Goal: Transaction & Acquisition: Book appointment/travel/reservation

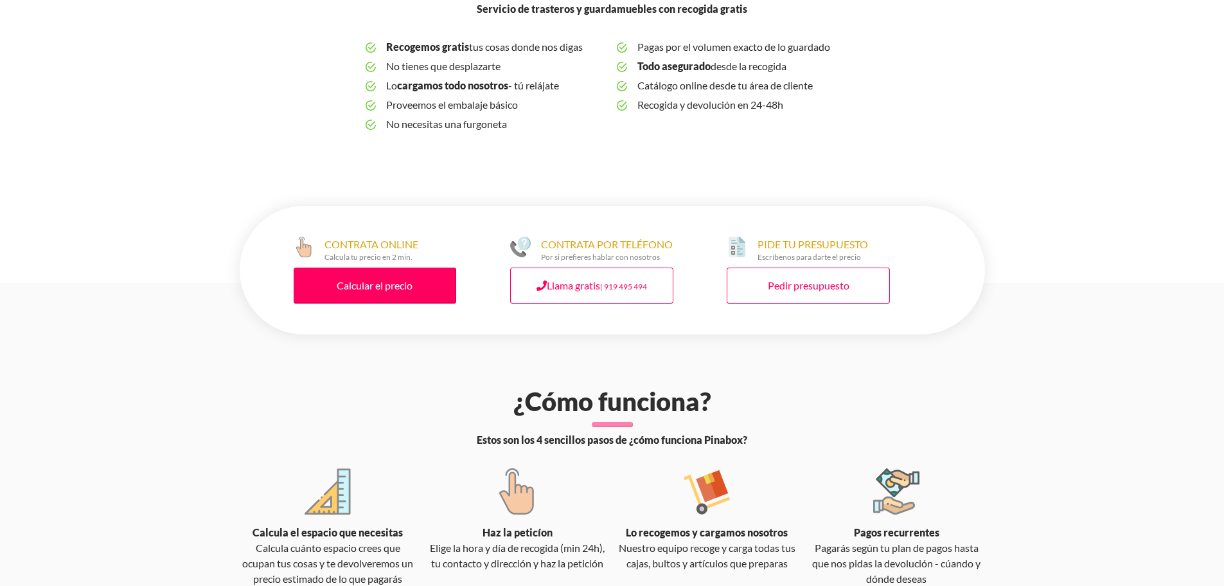
scroll to position [517, 0]
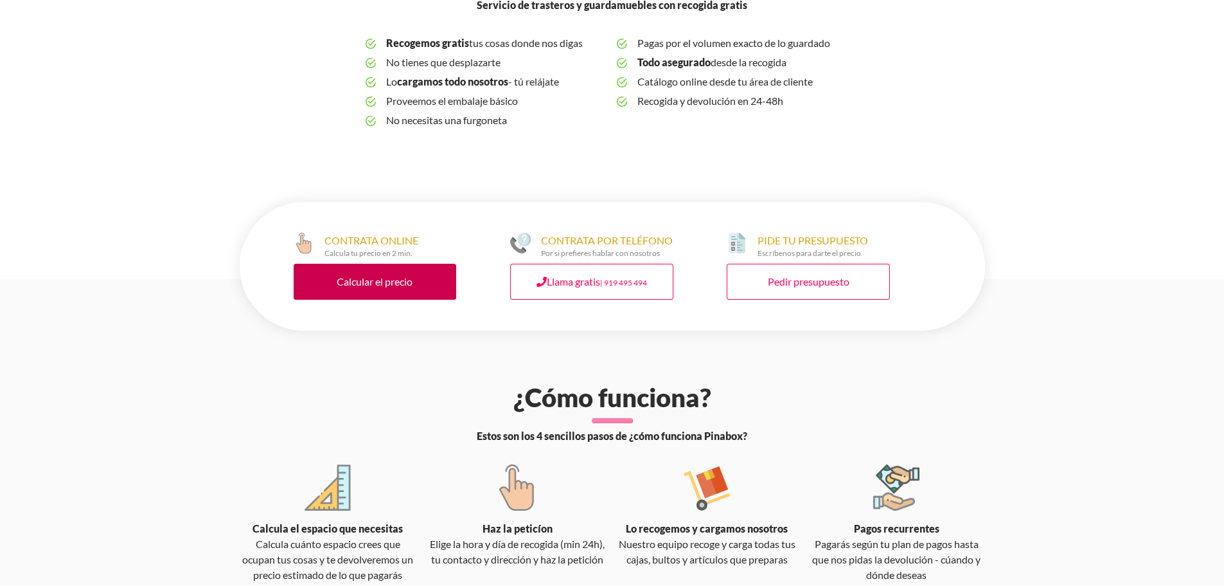
click at [368, 269] on link "Calcular el precio" at bounding box center [375, 282] width 163 height 36
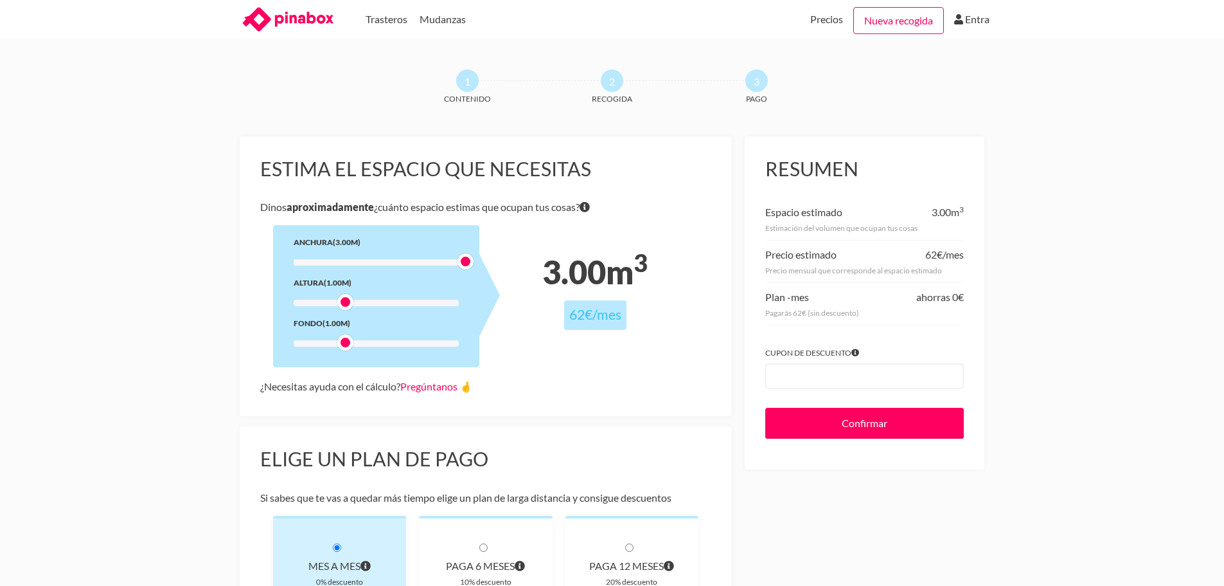
drag, startPoint x: 343, startPoint y: 264, endPoint x: 489, endPoint y: 276, distance: 147.0
click at [480, 276] on div "Anchura (3.00m) Altura (1.00m) Fondo (1.00m)" at bounding box center [376, 296] width 206 height 142
drag, startPoint x: 348, startPoint y: 301, endPoint x: 409, endPoint y: 301, distance: 60.4
click at [409, 301] on div at bounding box center [405, 302] width 16 height 16
drag, startPoint x: 346, startPoint y: 343, endPoint x: 408, endPoint y: 349, distance: 62.0
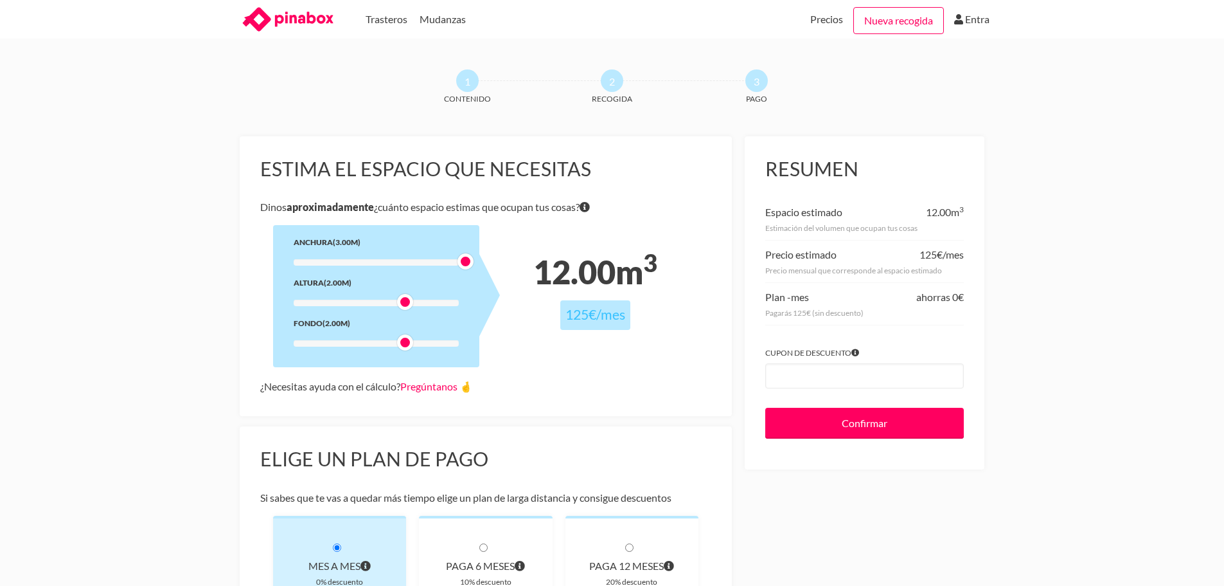
click at [408, 349] on div at bounding box center [405, 342] width 16 height 16
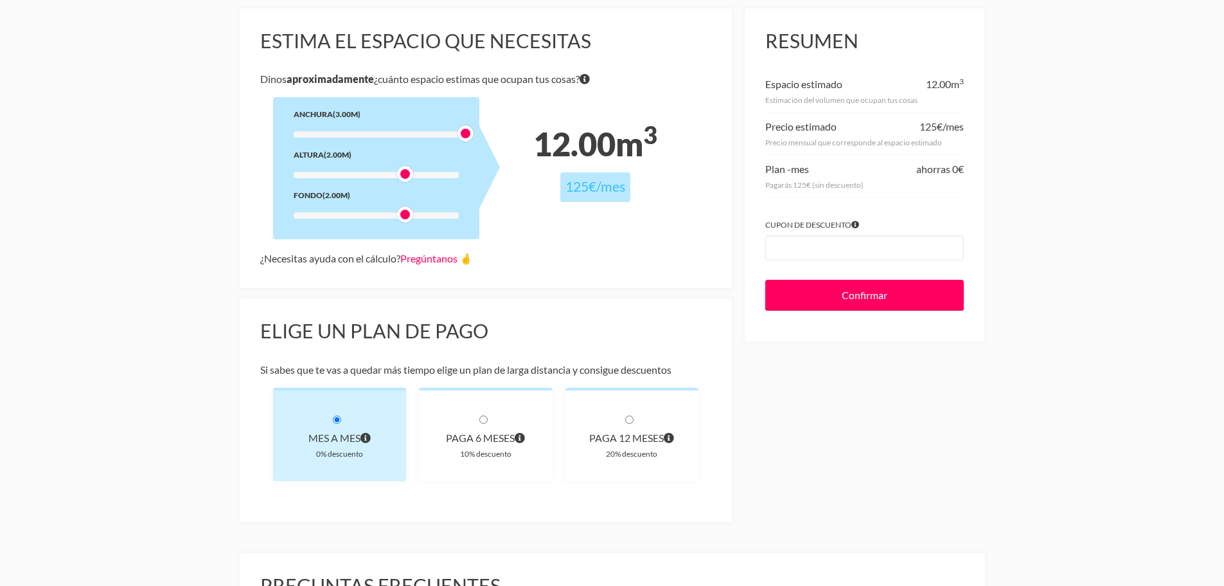
scroll to position [136, 0]
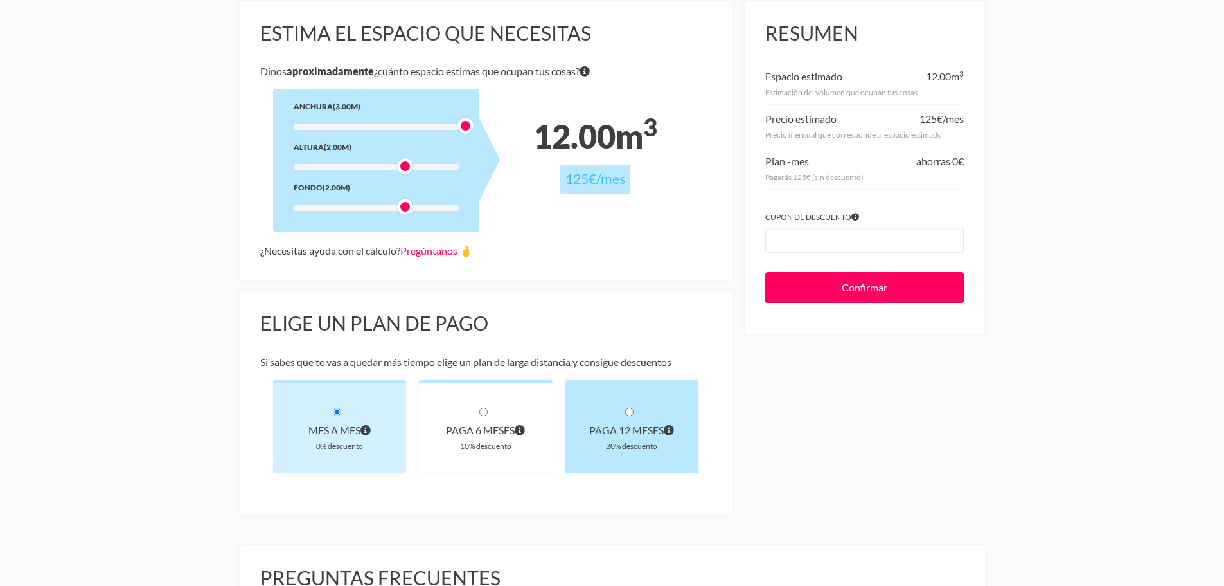
click at [635, 432] on div "paga 12 meses" at bounding box center [632, 430] width 93 height 18
radio input "true"
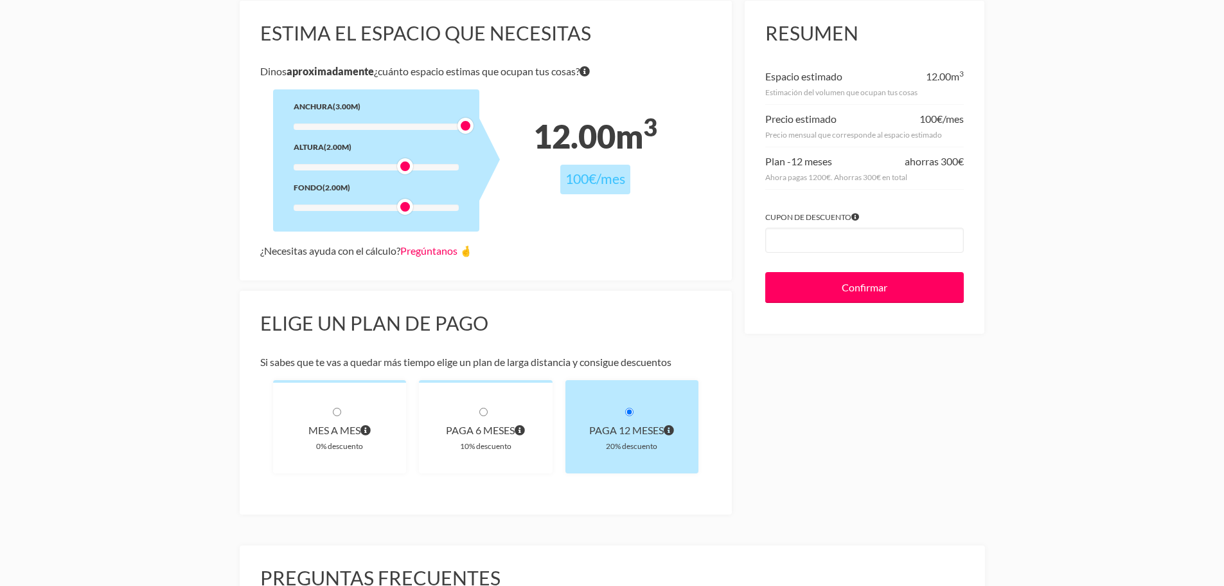
click at [635, 432] on div "paga 12 meses" at bounding box center [632, 430] width 93 height 18
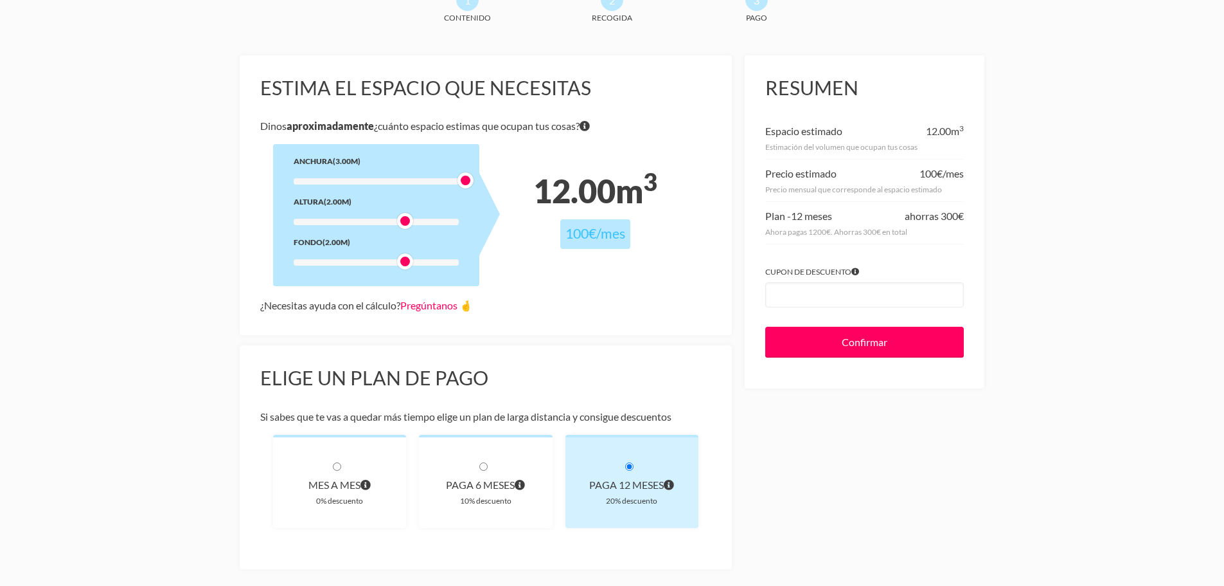
scroll to position [82, 0]
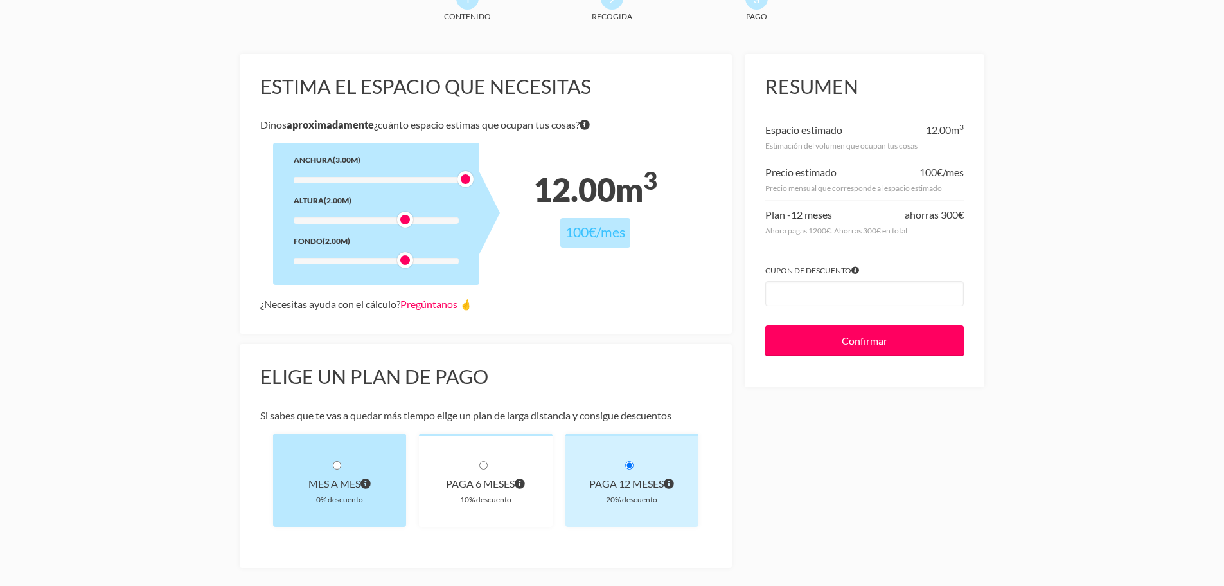
click at [328, 476] on div "Mes a mes" at bounding box center [340, 483] width 93 height 18
radio input "true"
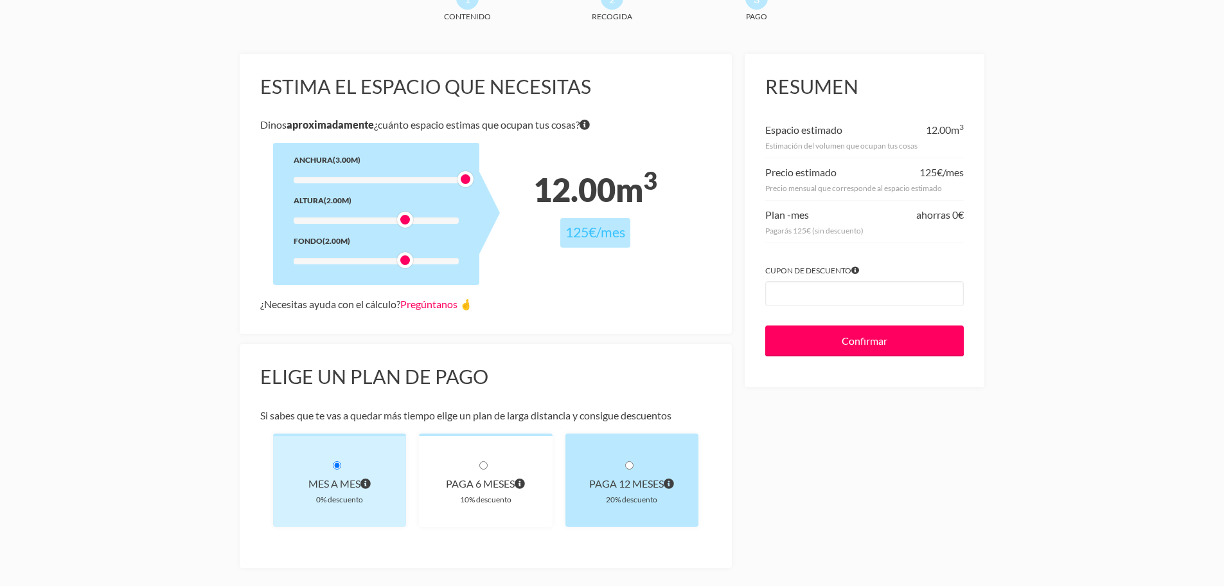
click at [618, 474] on div "paga 12 meses" at bounding box center [632, 483] width 93 height 18
radio input "true"
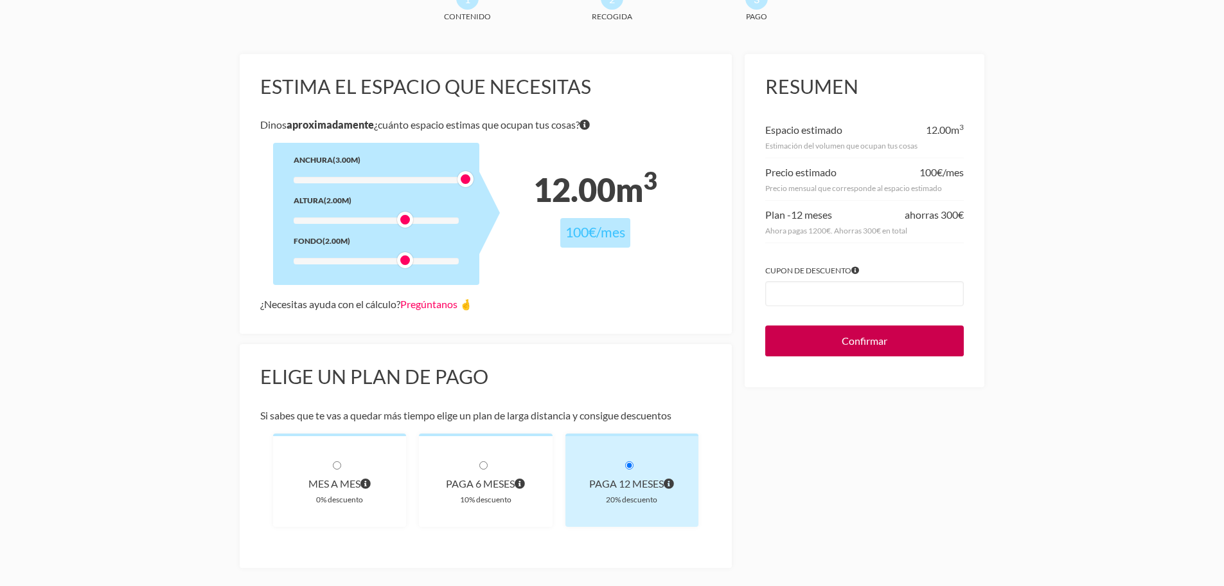
click at [854, 337] on input "Confirmar" at bounding box center [865, 340] width 199 height 31
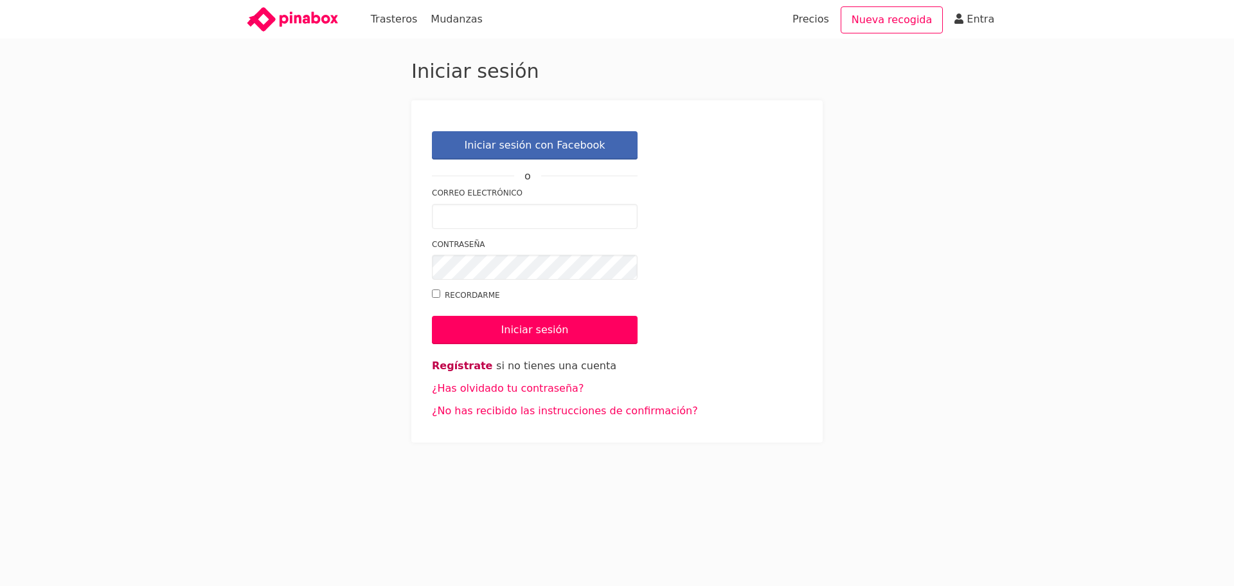
click at [473, 368] on link "Regístrate" at bounding box center [462, 365] width 60 height 12
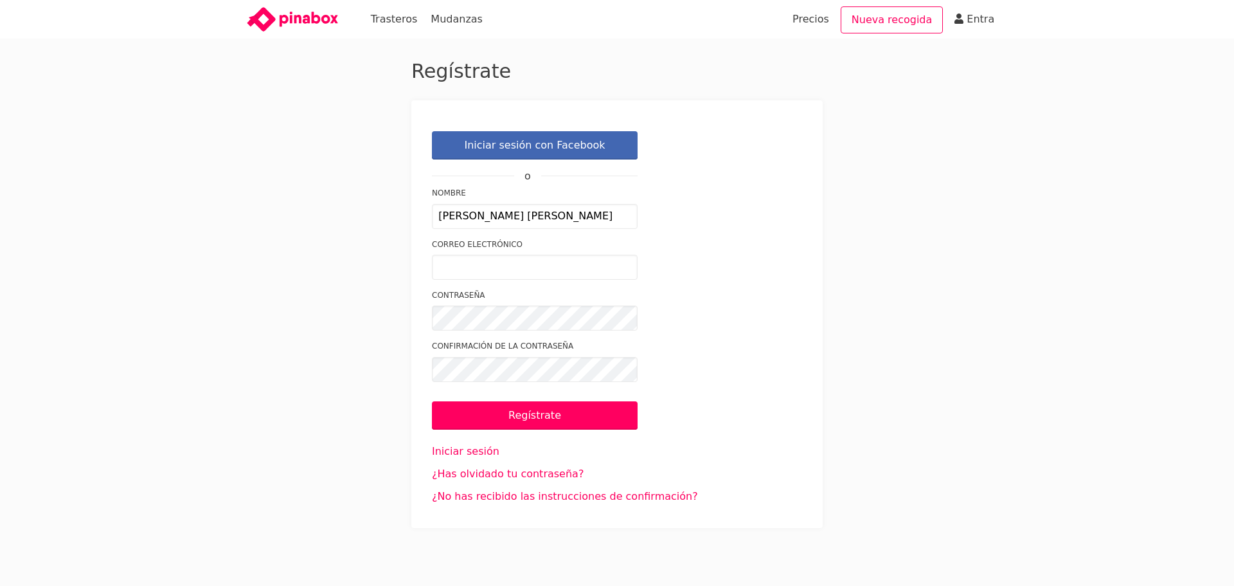
type input "Chevallier Guillaume Louis Jean"
type input "gcheuv@gmail.com"
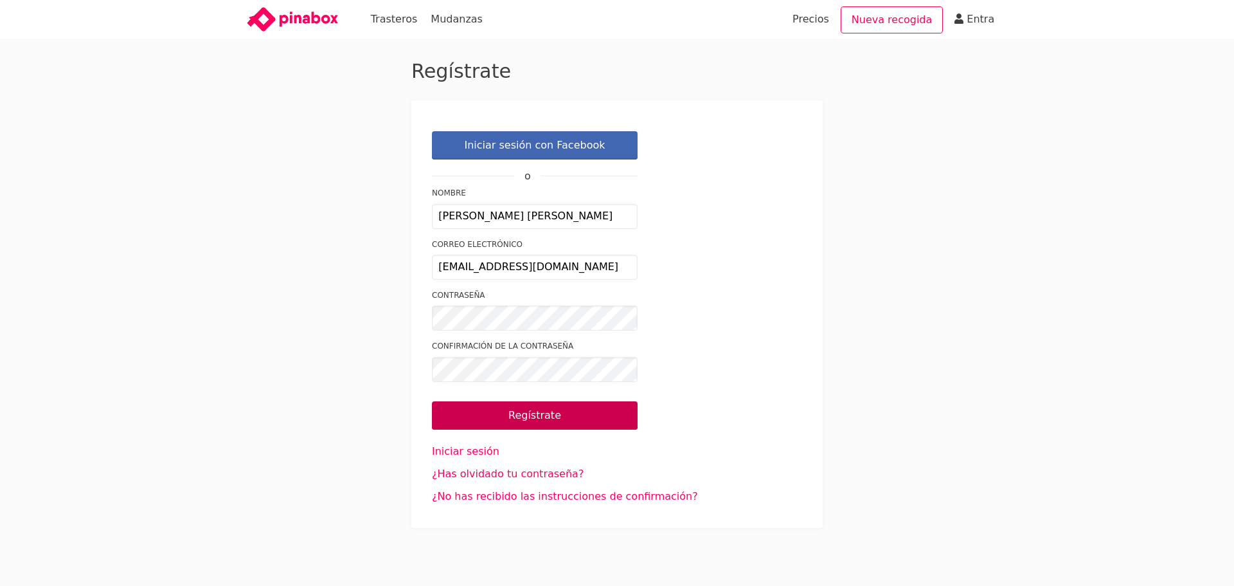
click at [528, 414] on input "Regístrate" at bounding box center [535, 415] width 206 height 28
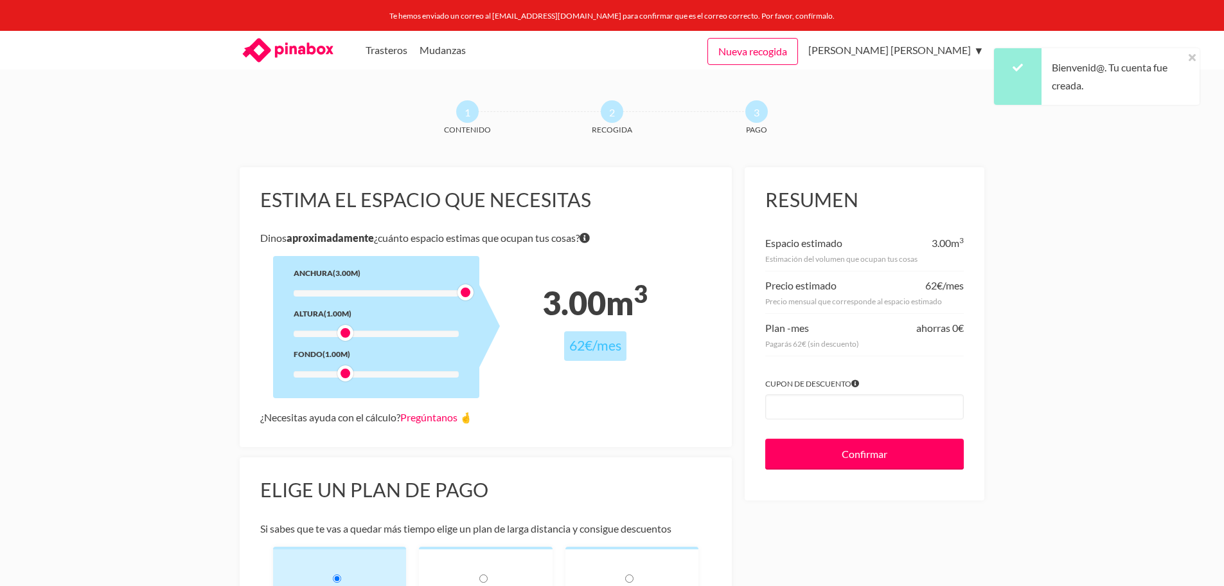
drag, startPoint x: 343, startPoint y: 287, endPoint x: 496, endPoint y: 280, distance: 152.5
click at [496, 280] on div "Estima el espacio que necesitas [PERSON_NAME] aproximadamente ¿cuánto espacio e…" at bounding box center [486, 307] width 493 height 280
drag, startPoint x: 342, startPoint y: 370, endPoint x: 467, endPoint y: 366, distance: 124.8
click at [467, 366] on div at bounding box center [466, 373] width 16 height 16
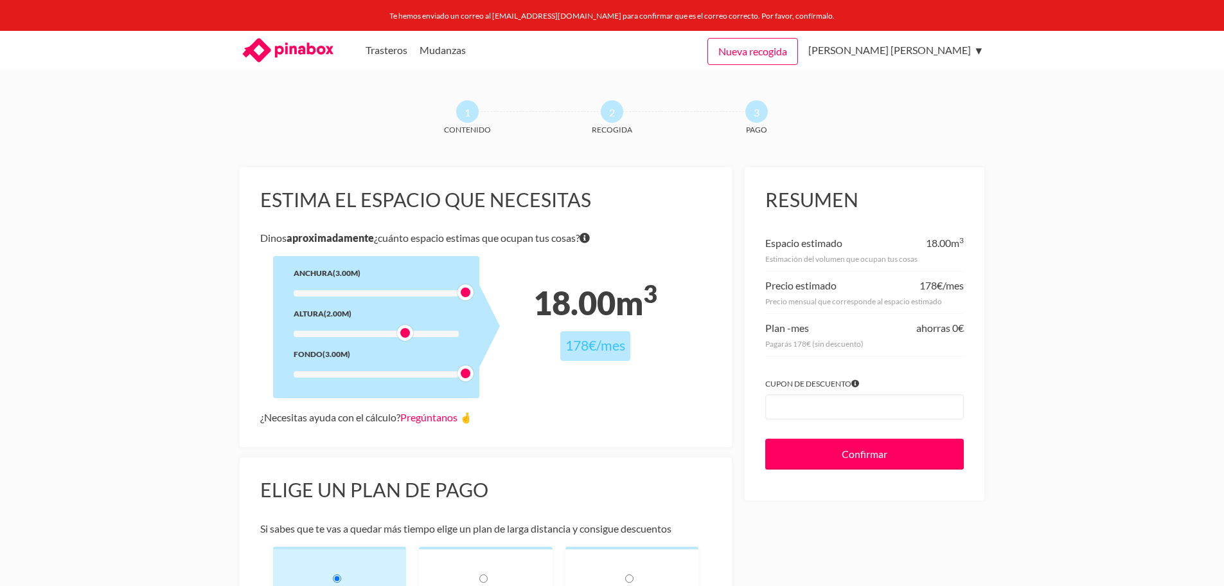
drag, startPoint x: 346, startPoint y: 332, endPoint x: 407, endPoint y: 331, distance: 60.4
click at [407, 331] on div at bounding box center [405, 333] width 16 height 16
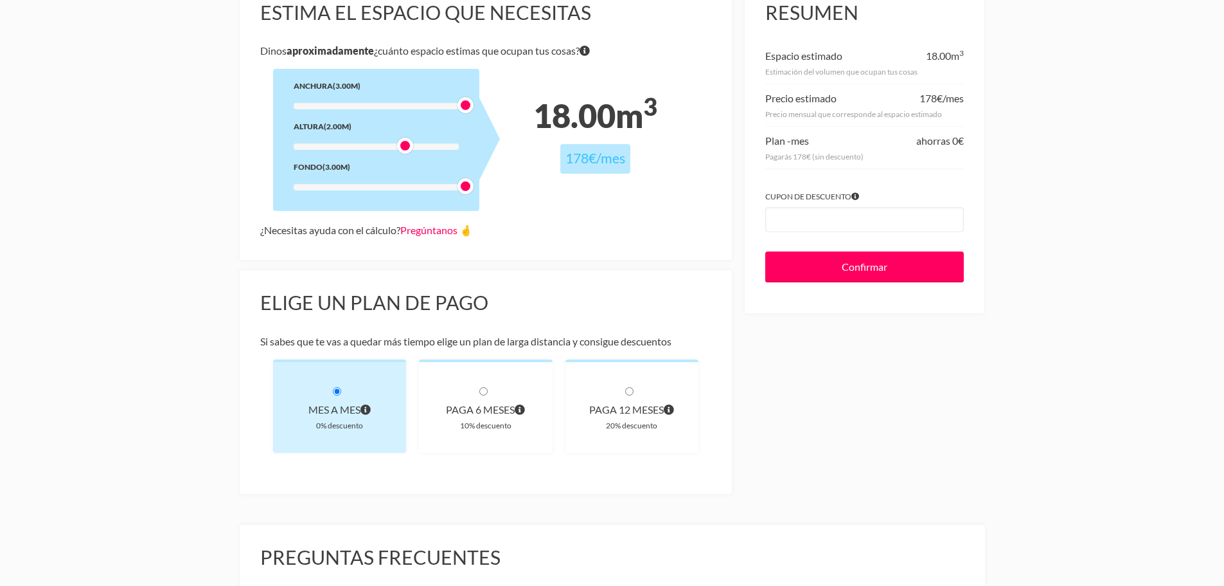
scroll to position [188, 0]
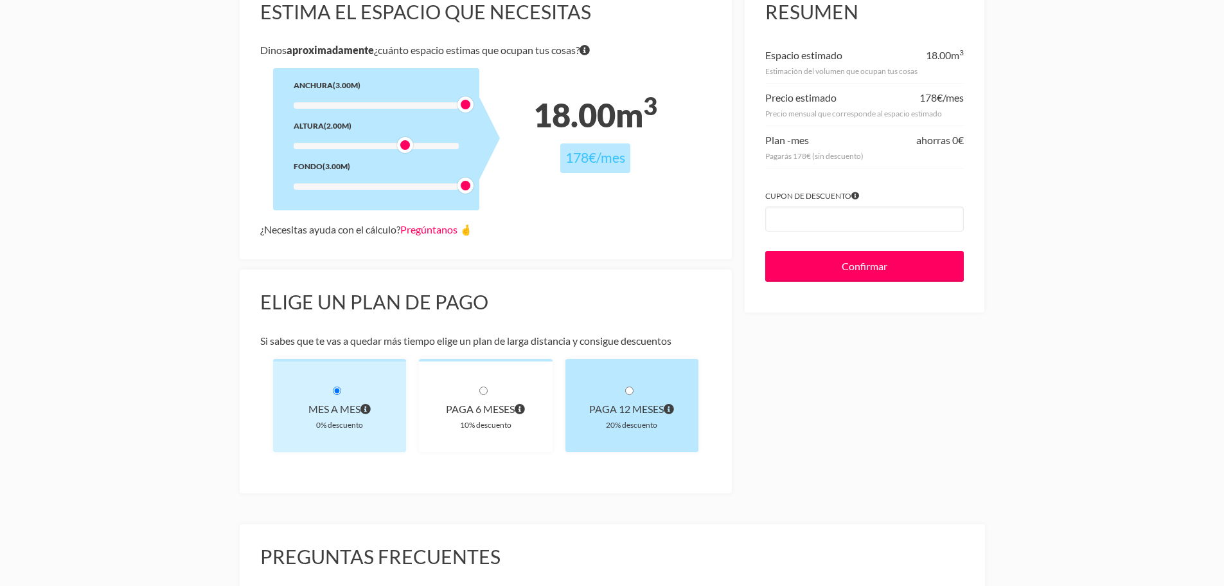
click at [633, 394] on input "radio" at bounding box center [629, 390] width 8 height 8
radio input "true"
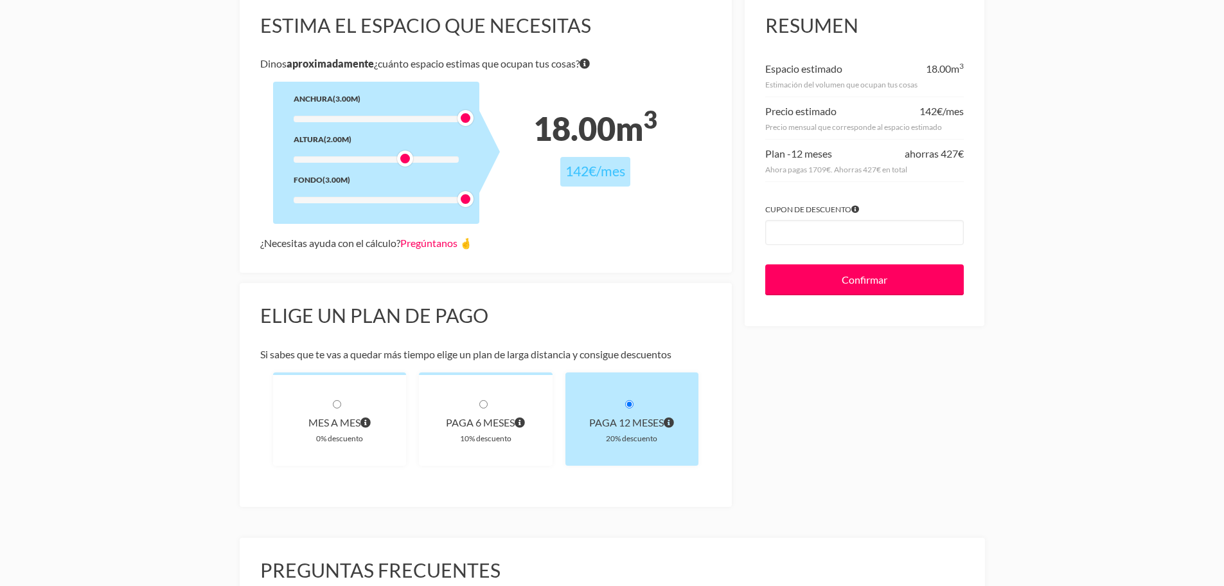
scroll to position [172, 0]
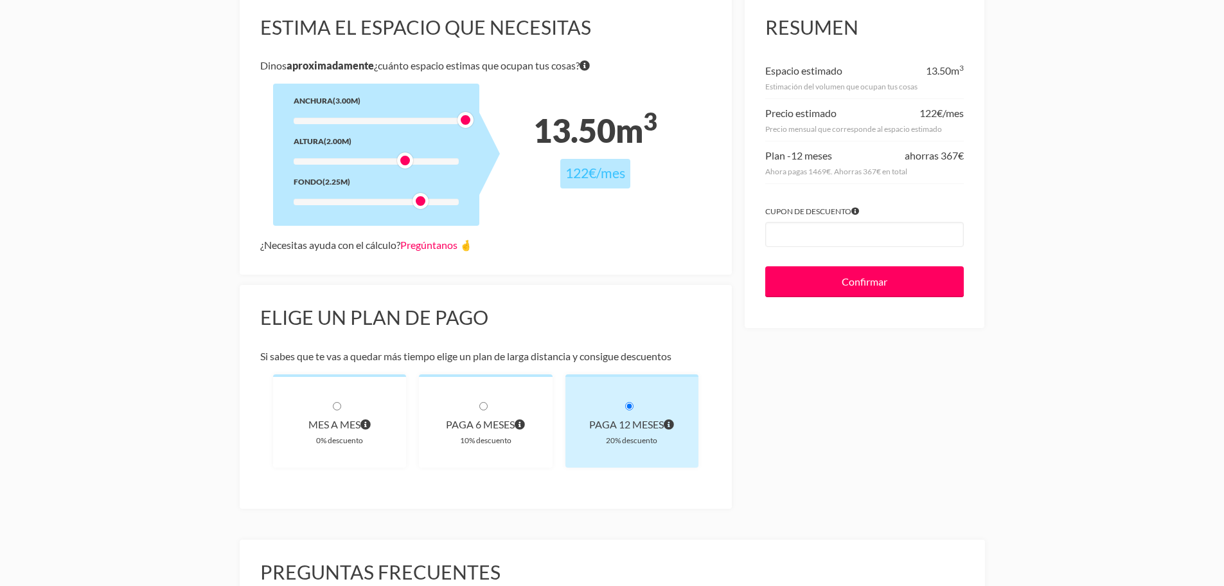
drag, startPoint x: 467, startPoint y: 201, endPoint x: 419, endPoint y: 199, distance: 47.6
click at [419, 199] on div at bounding box center [421, 201] width 16 height 16
drag, startPoint x: 465, startPoint y: 121, endPoint x: 430, endPoint y: 121, distance: 34.7
click at [430, 121] on div at bounding box center [435, 120] width 16 height 16
drag, startPoint x: 409, startPoint y: 157, endPoint x: 404, endPoint y: 164, distance: 7.8
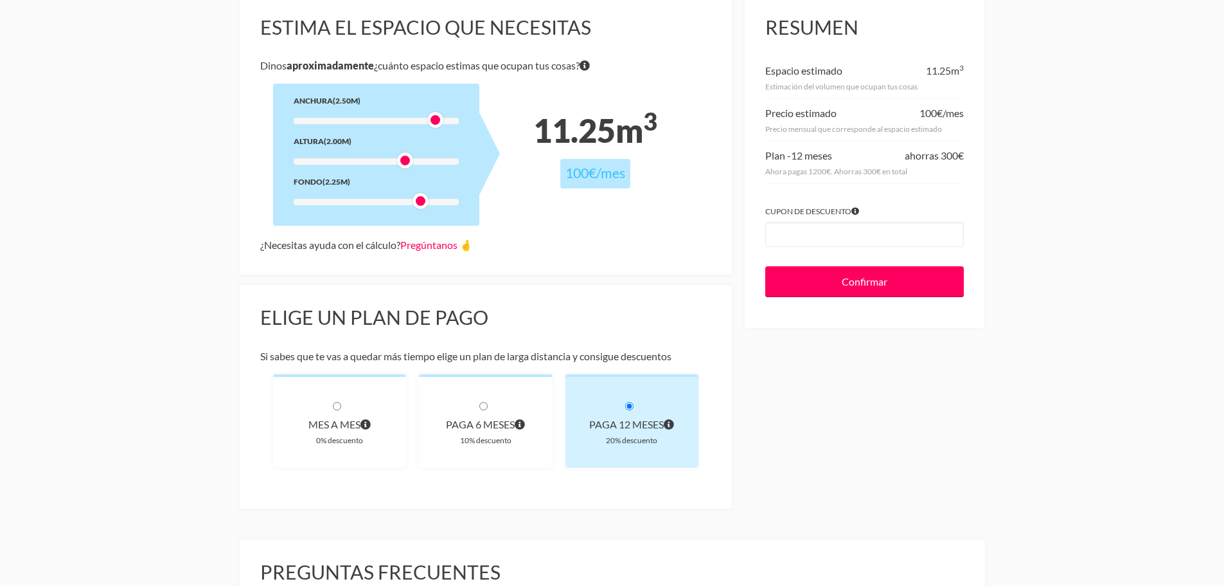
click at [404, 164] on div at bounding box center [405, 160] width 16 height 16
drag, startPoint x: 420, startPoint y: 200, endPoint x: 398, endPoint y: 202, distance: 22.6
click at [398, 202] on div at bounding box center [405, 201] width 16 height 16
drag, startPoint x: 438, startPoint y: 113, endPoint x: 484, endPoint y: 122, distance: 46.5
click at [480, 122] on div "Anchura (3.00m) Altura (2.00m) Fondo (2.00m)" at bounding box center [376, 155] width 206 height 142
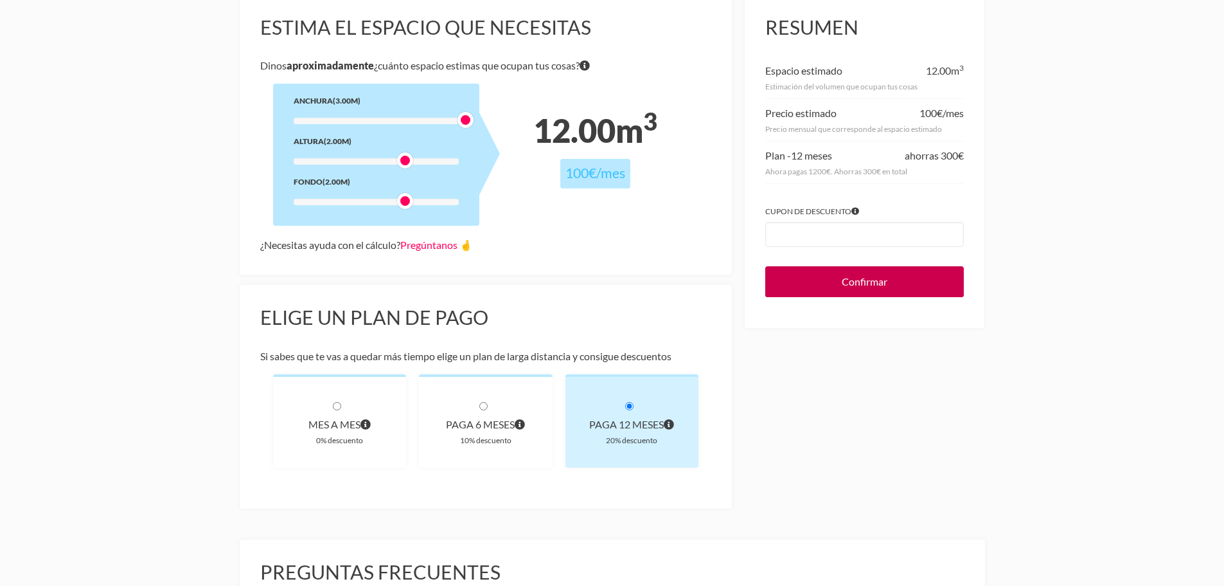
click at [903, 278] on input "Confirmar" at bounding box center [865, 281] width 199 height 31
click at [892, 287] on input "Confirmar" at bounding box center [865, 281] width 199 height 31
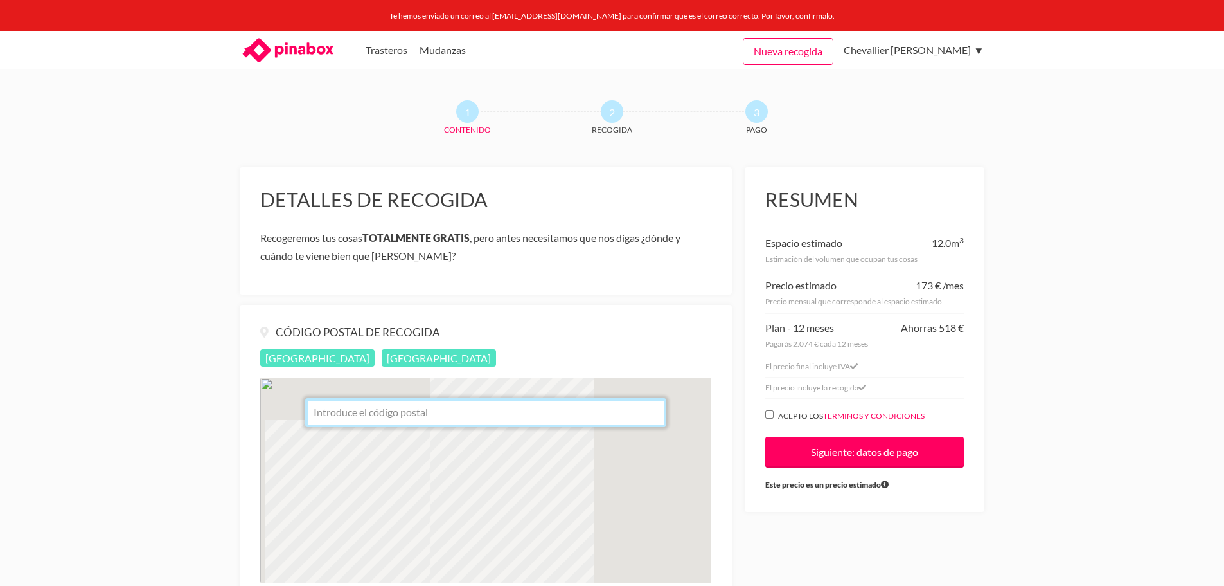
click at [447, 406] on input "text" at bounding box center [485, 412] width 361 height 29
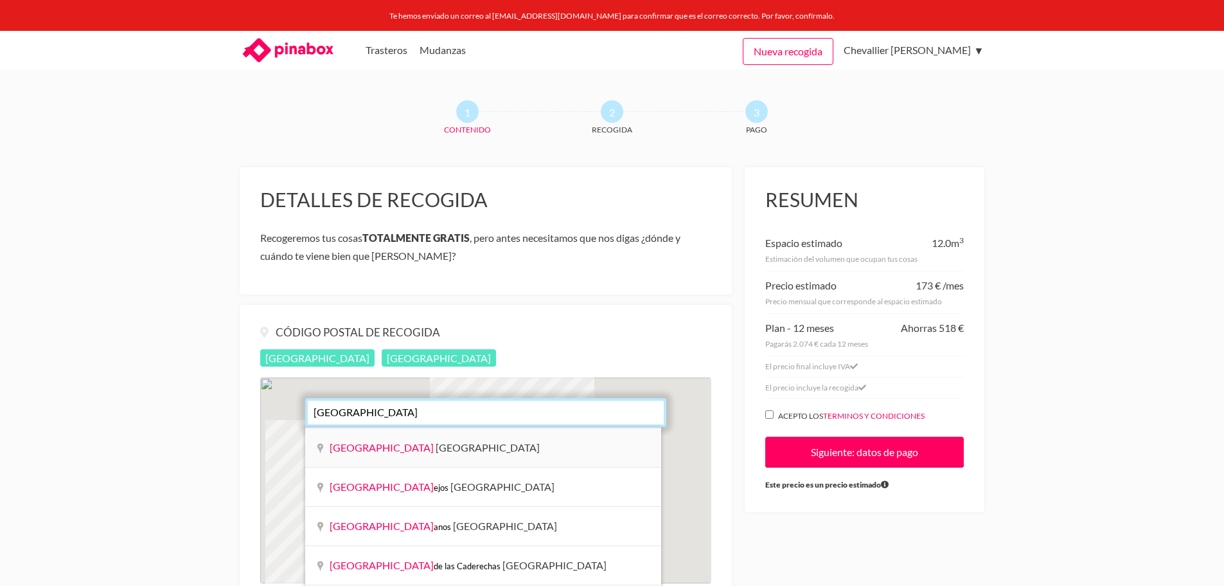
type input "[GEOGRAPHIC_DATA], [GEOGRAPHIC_DATA]"
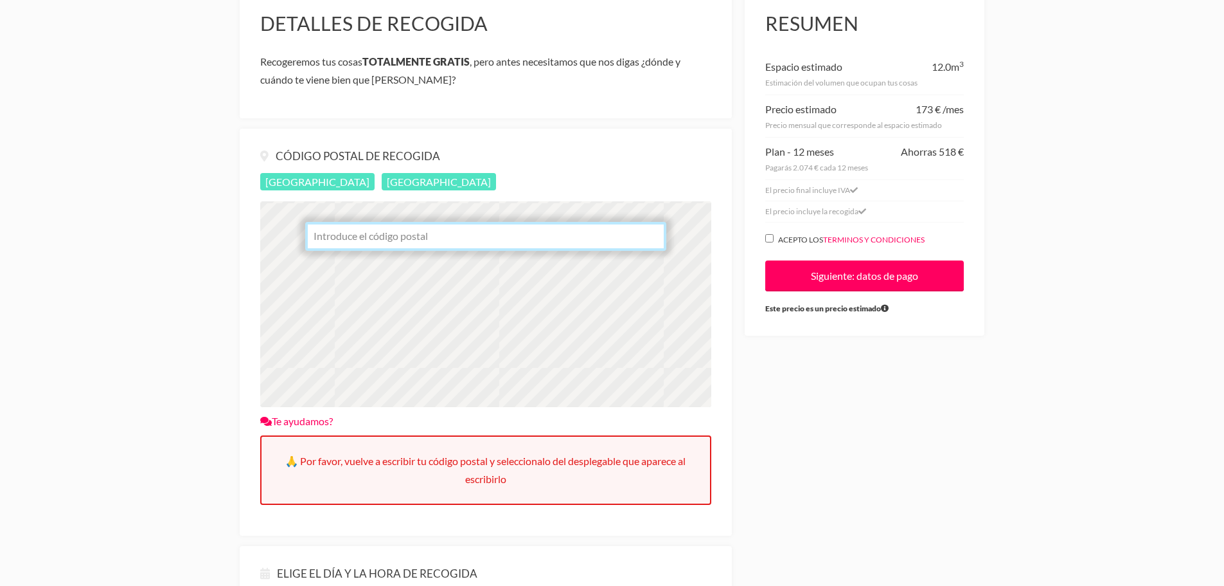
scroll to position [179, 0]
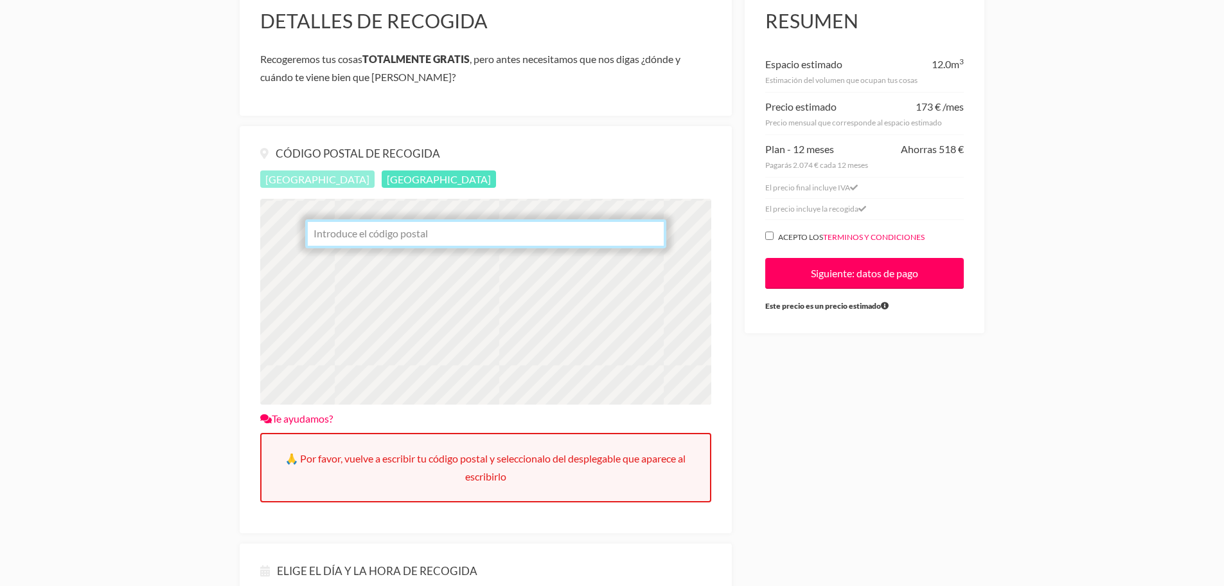
click at [285, 178] on span "[GEOGRAPHIC_DATA]" at bounding box center [317, 178] width 114 height 17
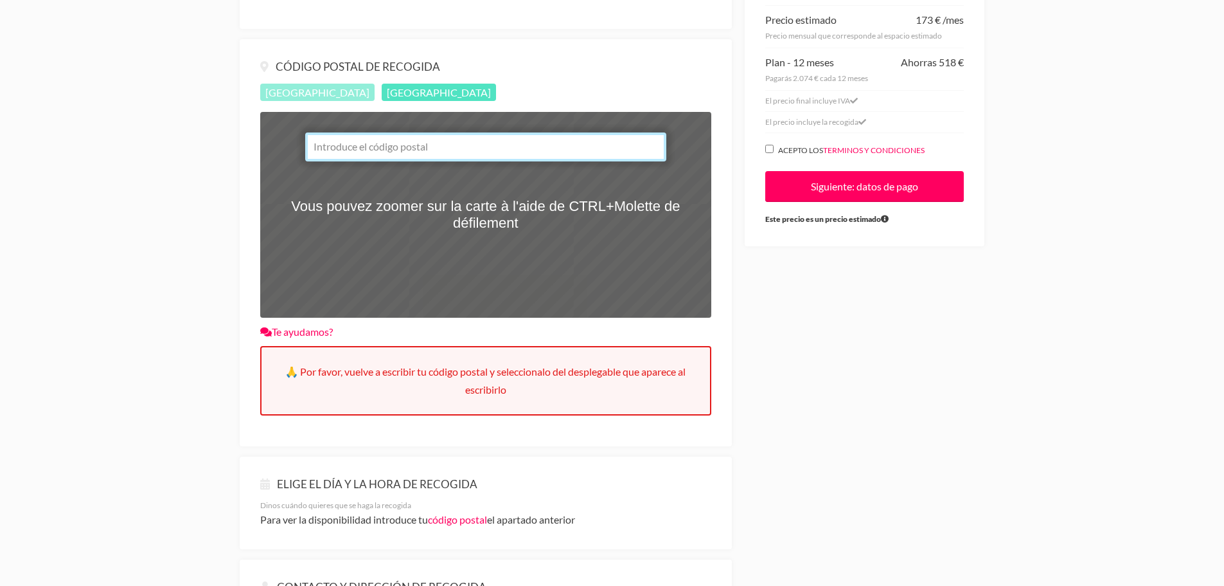
scroll to position [139, 0]
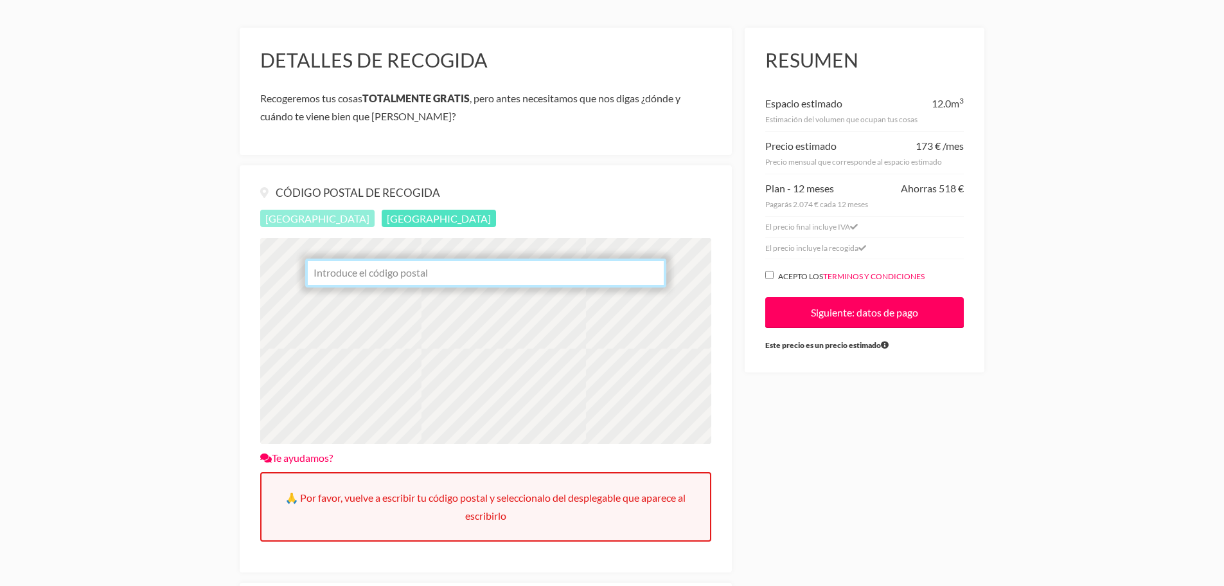
click at [587, 357] on div at bounding box center [486, 341] width 452 height 206
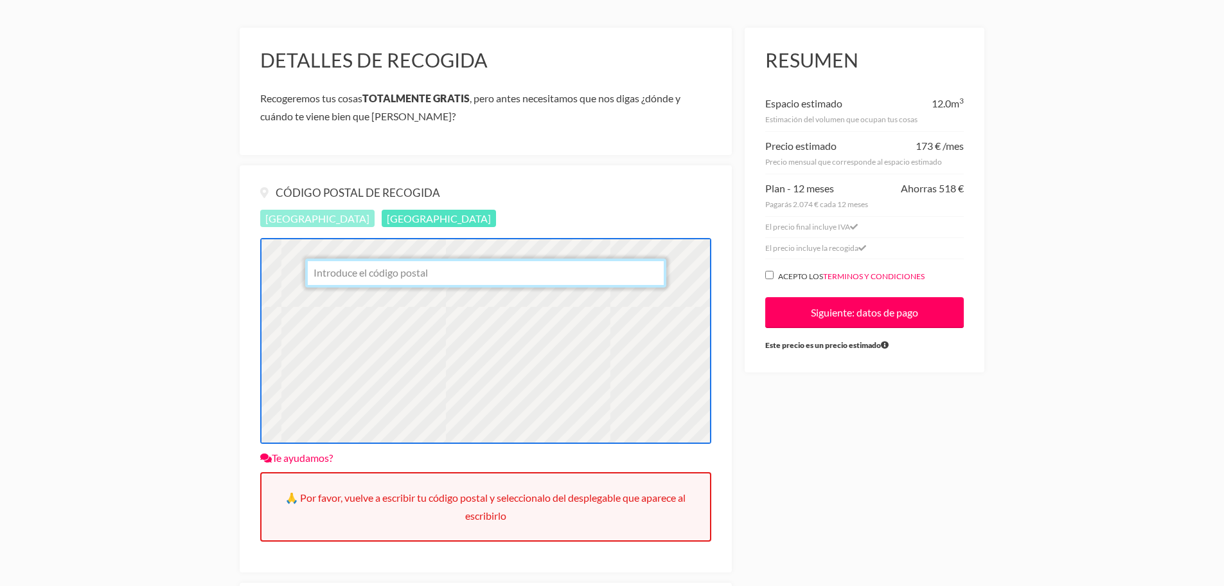
click at [462, 273] on input "text" at bounding box center [485, 272] width 361 height 29
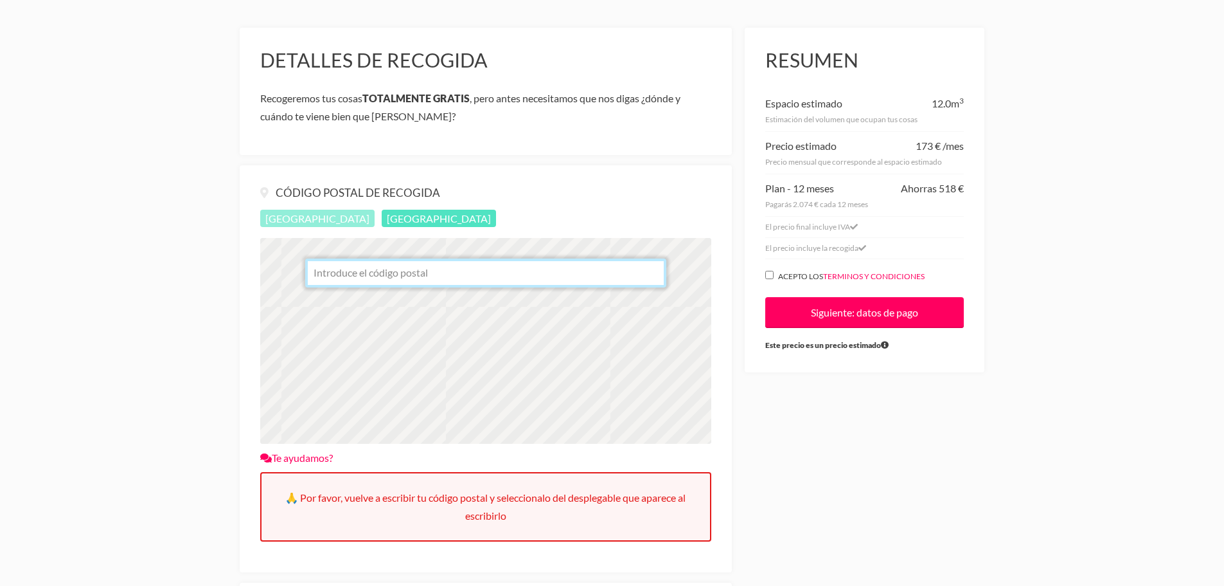
type input "28028"
type input "0769009078"
click at [558, 272] on input "28028" at bounding box center [485, 272] width 361 height 29
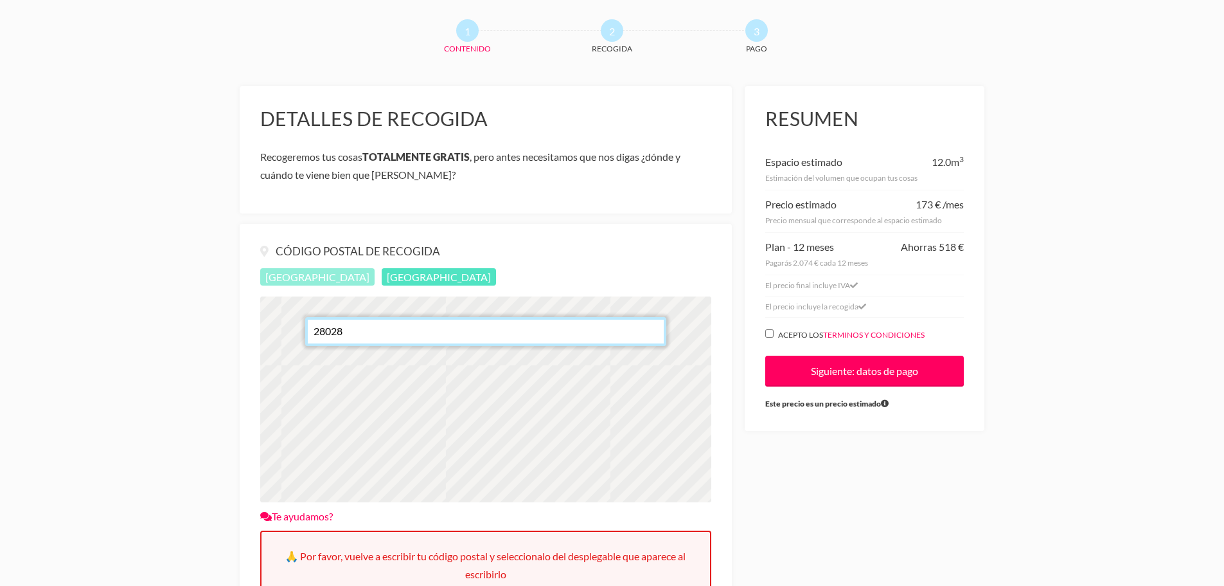
scroll to position [80, 0]
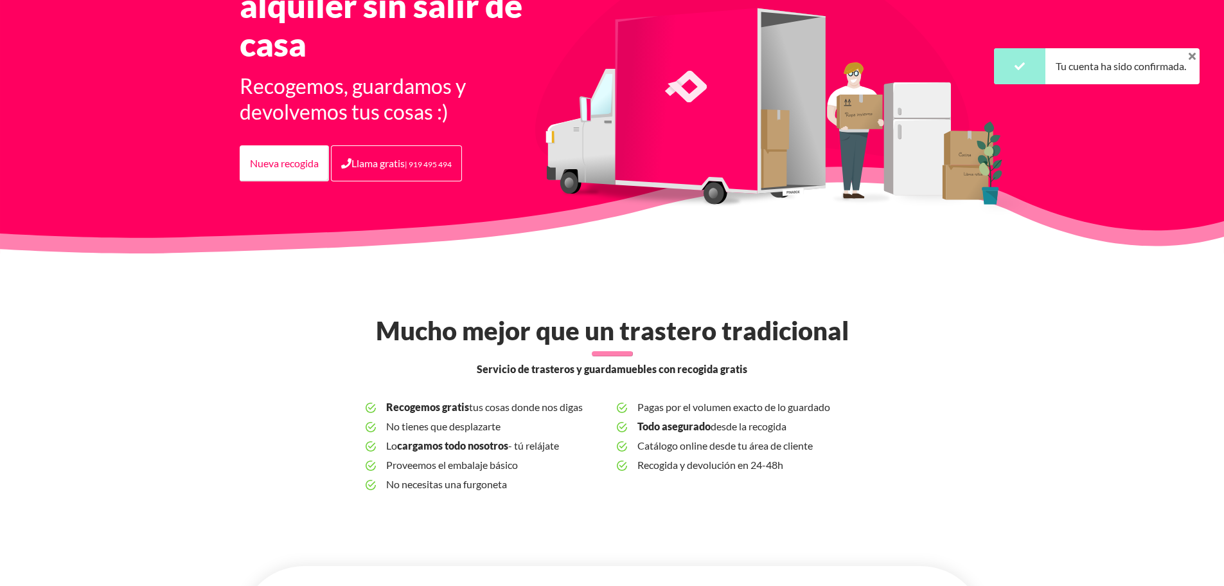
scroll to position [154, 0]
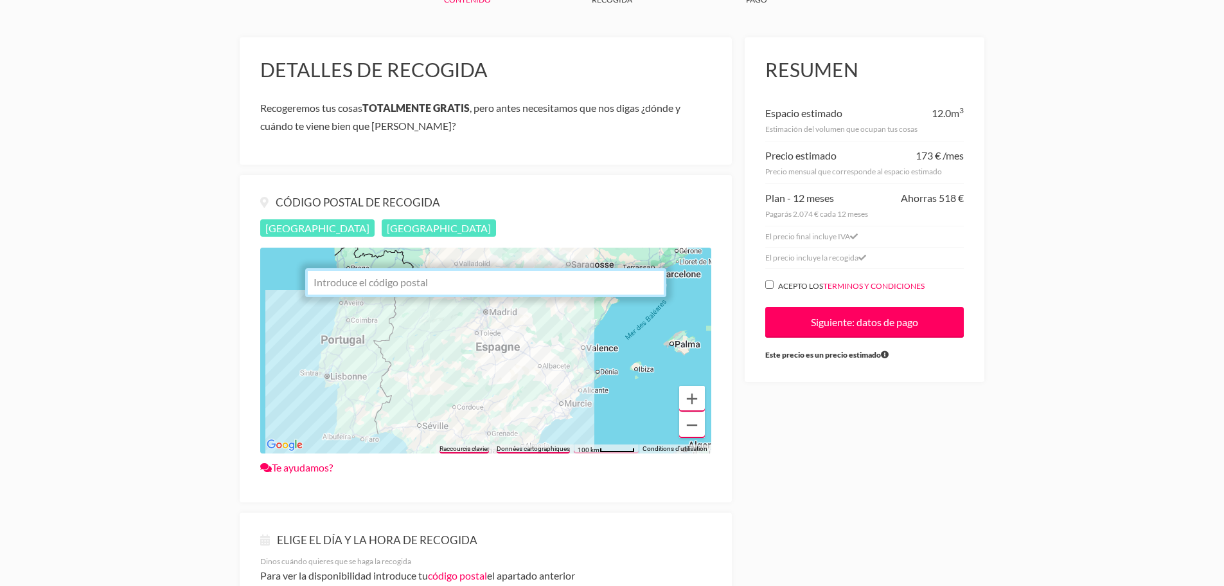
scroll to position [100, 0]
click at [382, 232] on span "[GEOGRAPHIC_DATA]" at bounding box center [439, 227] width 114 height 17
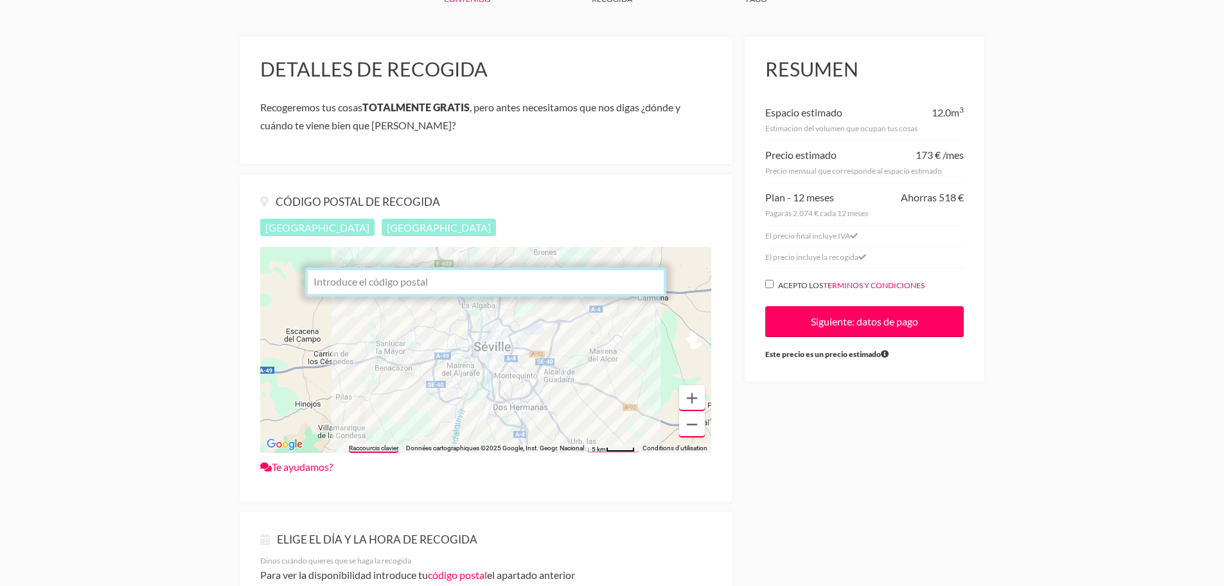
click at [294, 219] on span "[GEOGRAPHIC_DATA]" at bounding box center [317, 227] width 114 height 17
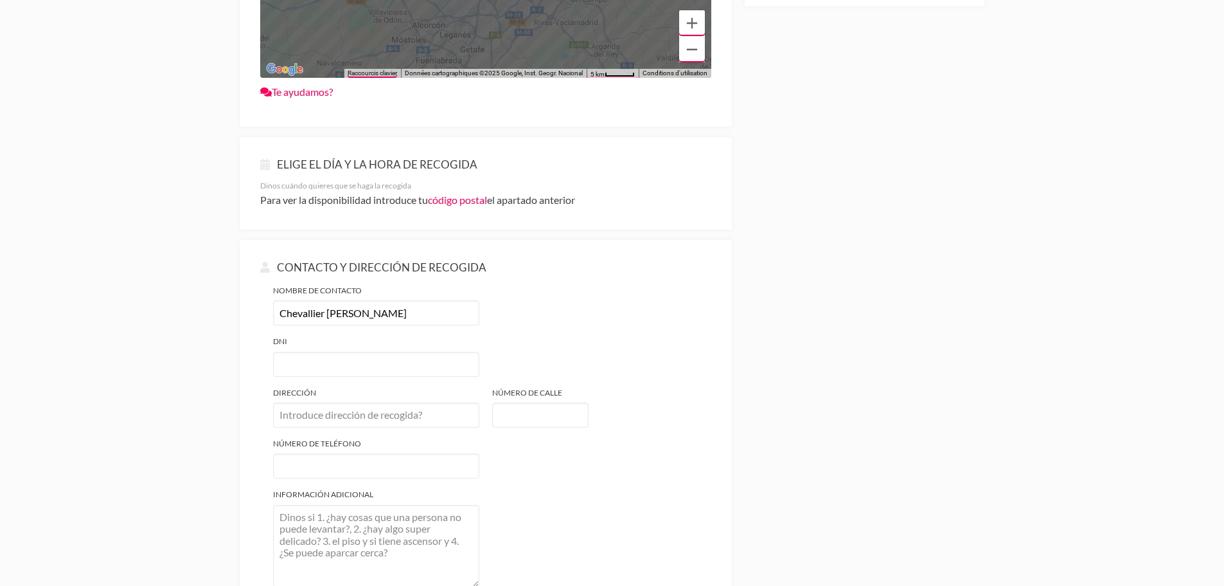
scroll to position [0, 0]
